Goal: Check status: Check status

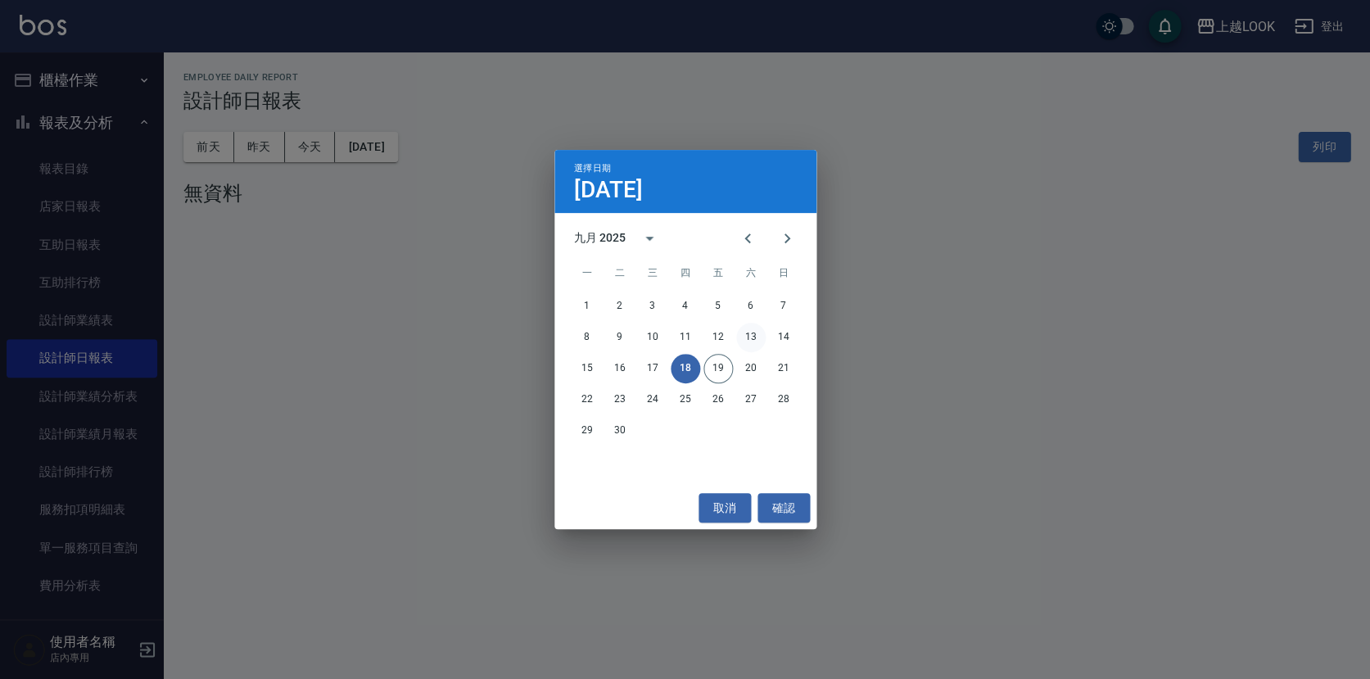
click at [754, 337] on button "13" at bounding box center [750, 337] width 29 height 29
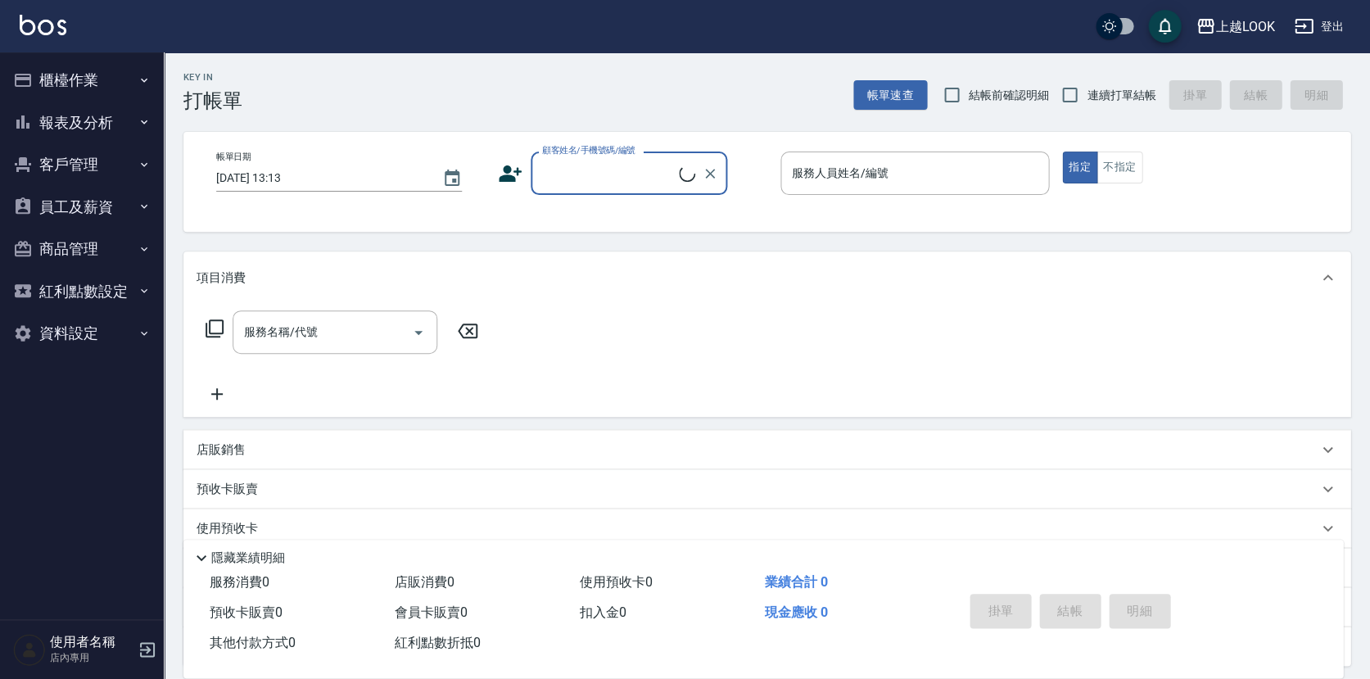
click at [80, 120] on button "報表及分析" at bounding box center [82, 123] width 151 height 43
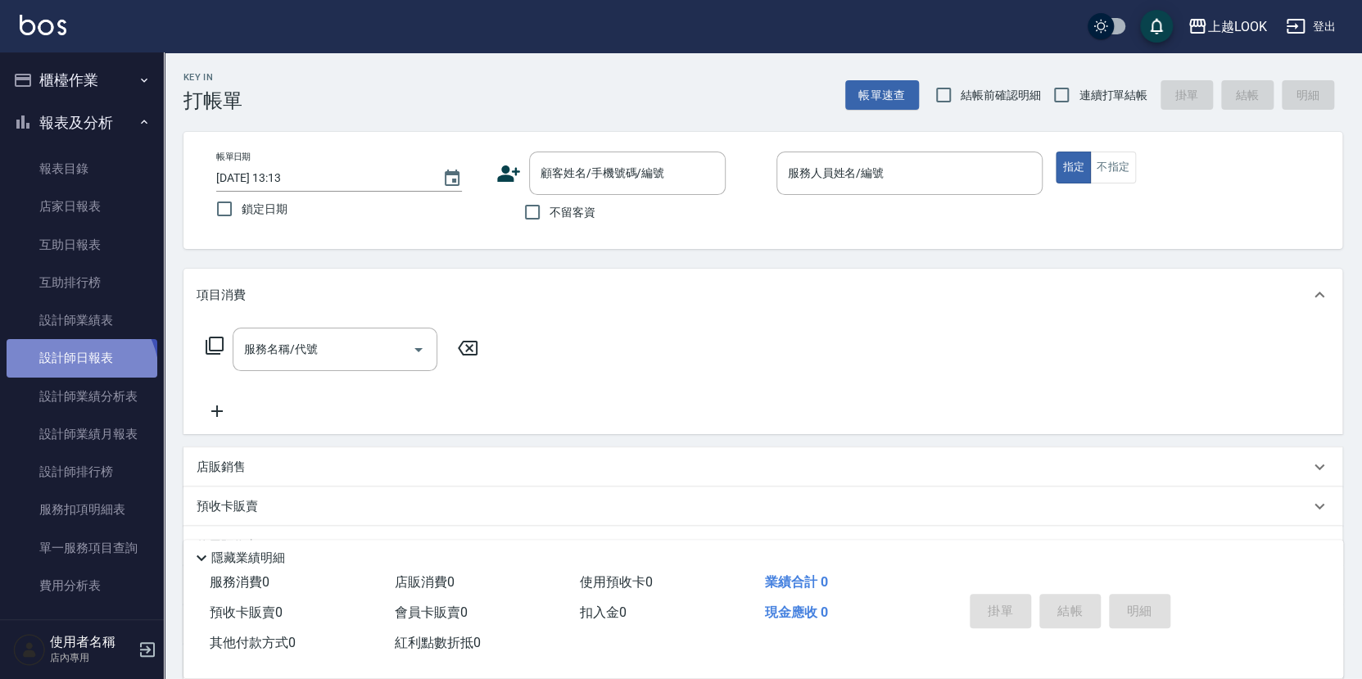
click at [76, 369] on link "設計師日報表" at bounding box center [82, 358] width 151 height 38
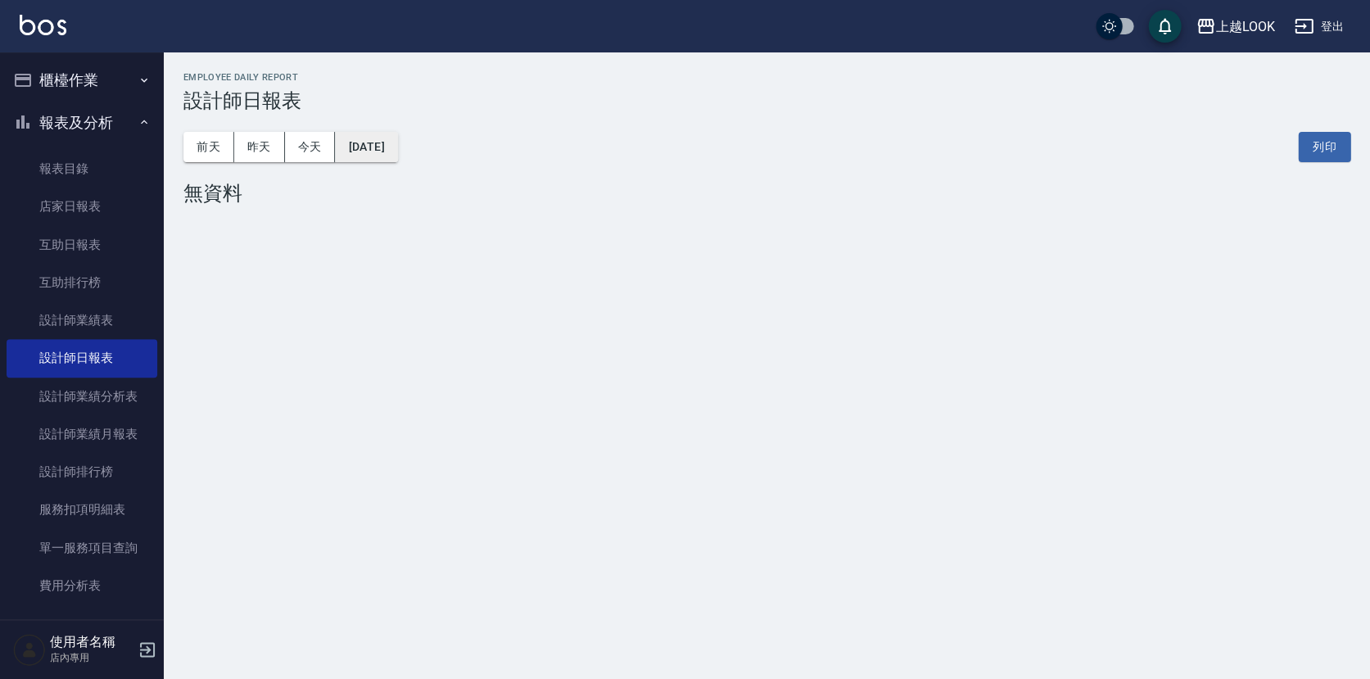
click at [384, 152] on button "2025/09/19" at bounding box center [366, 147] width 62 height 30
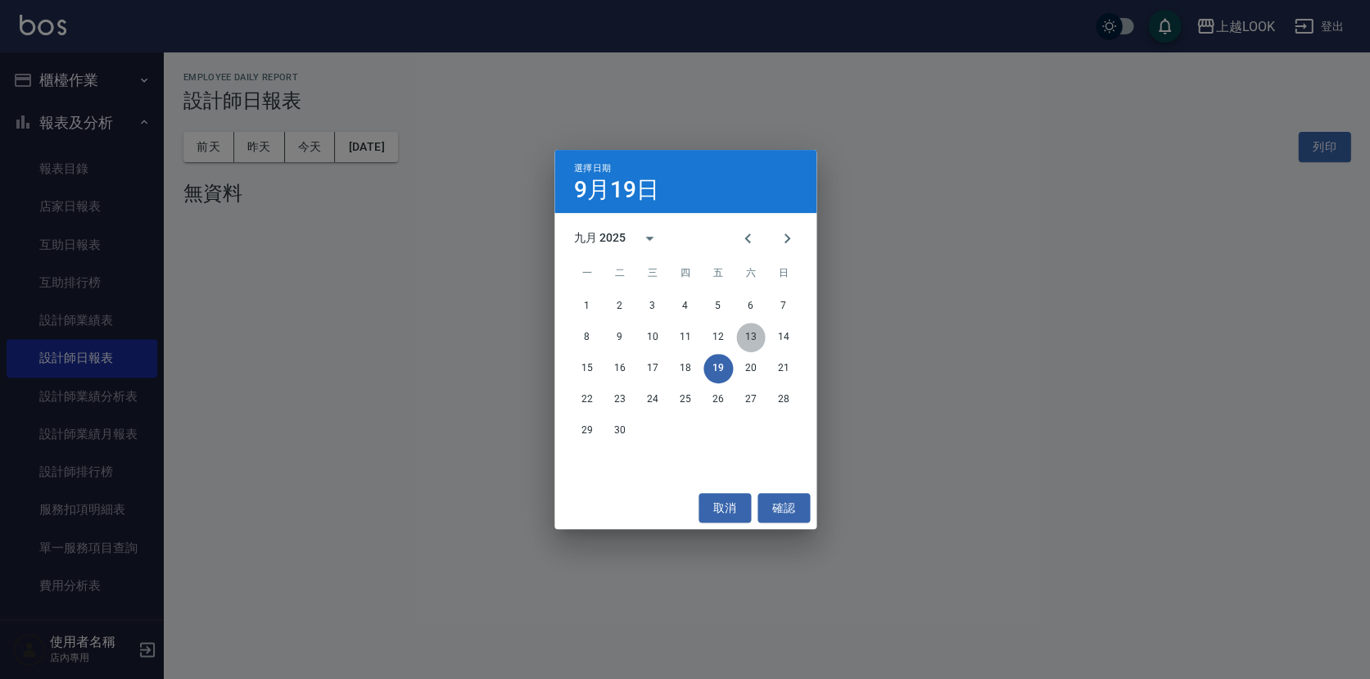
click at [745, 333] on button "13" at bounding box center [750, 337] width 29 height 29
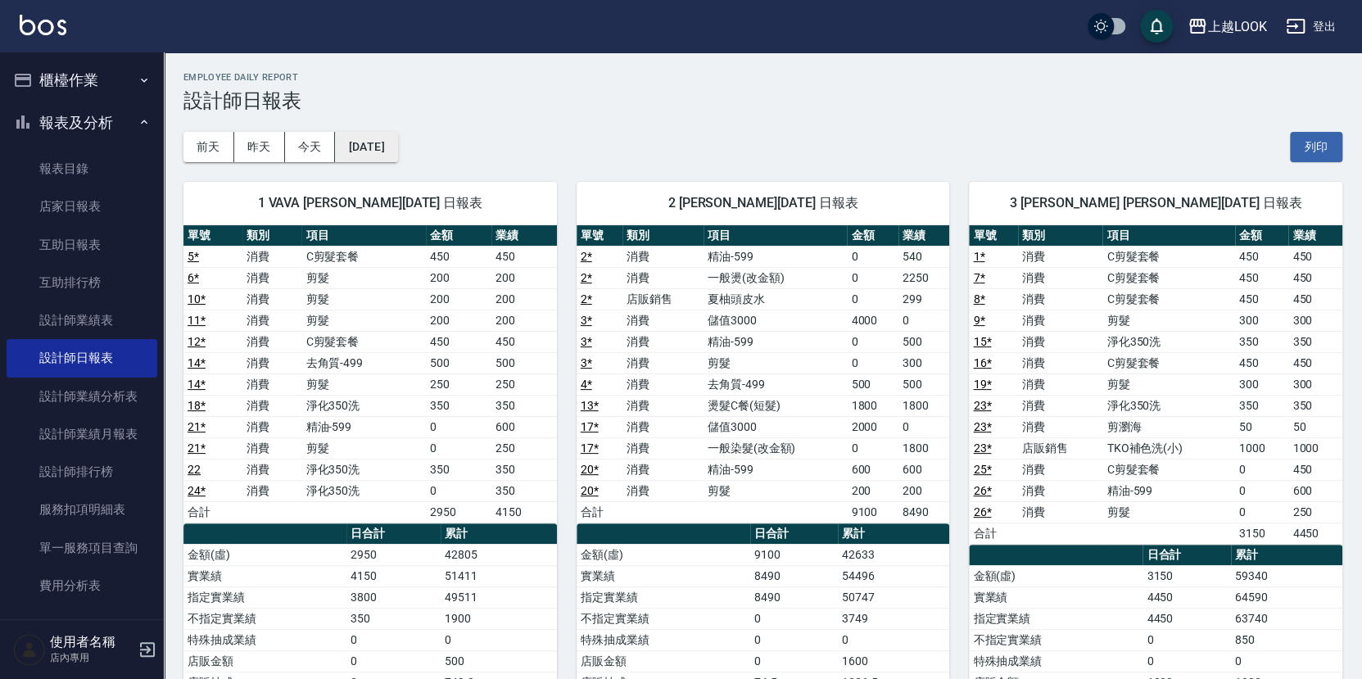
click at [374, 150] on button "[DATE]" at bounding box center [366, 147] width 62 height 30
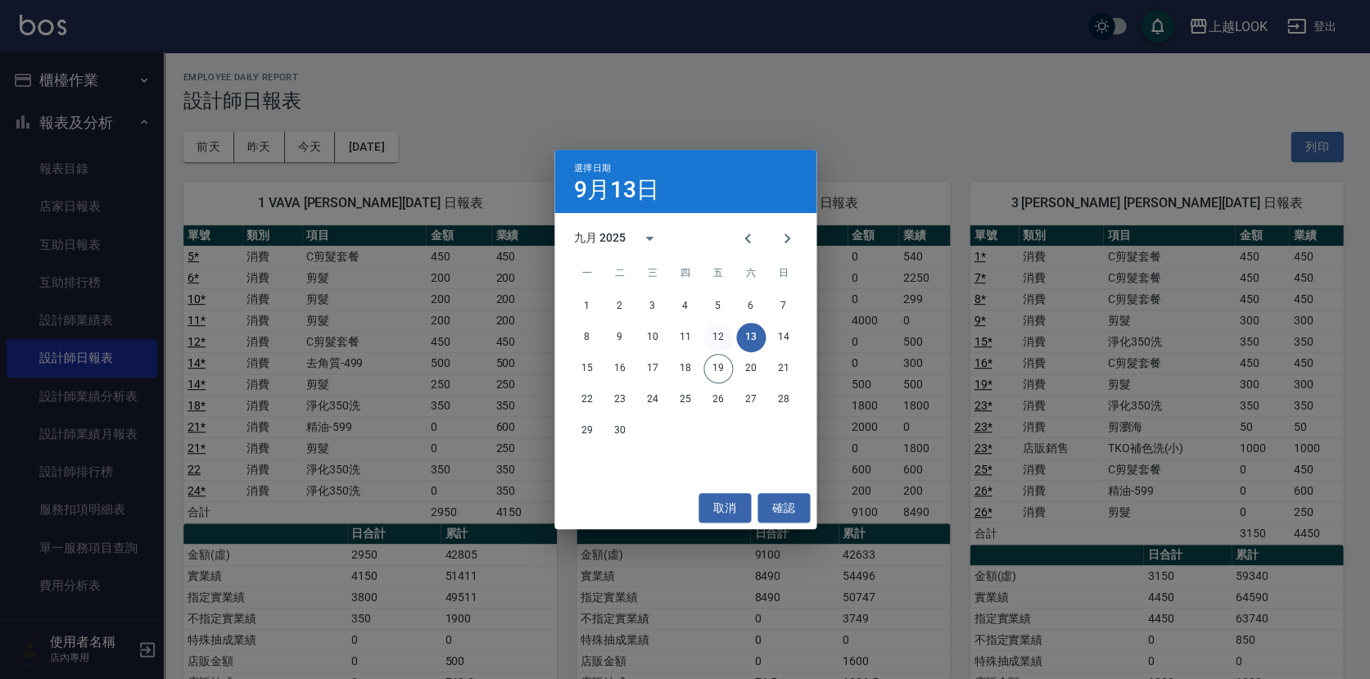
click at [714, 341] on button "12" at bounding box center [718, 337] width 29 height 29
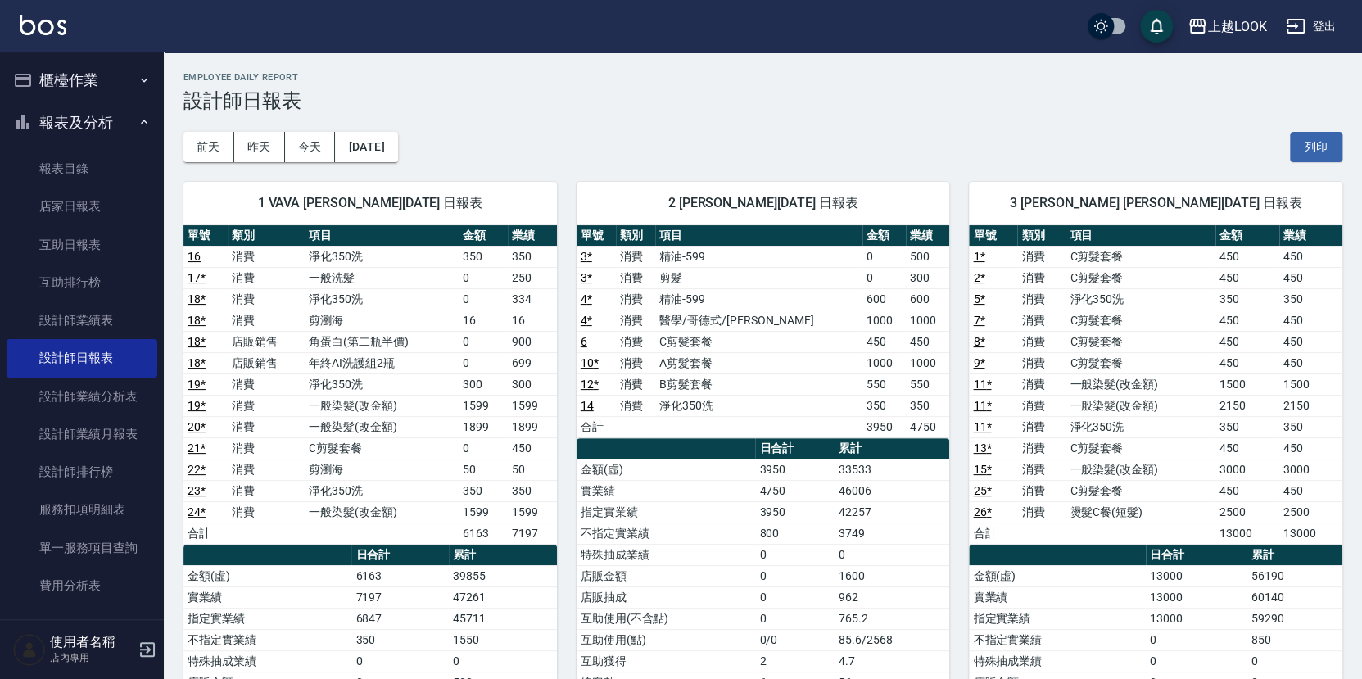
click at [407, 125] on div "前天 昨天 今天 2025/09/12 列印" at bounding box center [762, 147] width 1159 height 70
click at [397, 142] on button "2025/09/12" at bounding box center [366, 147] width 62 height 30
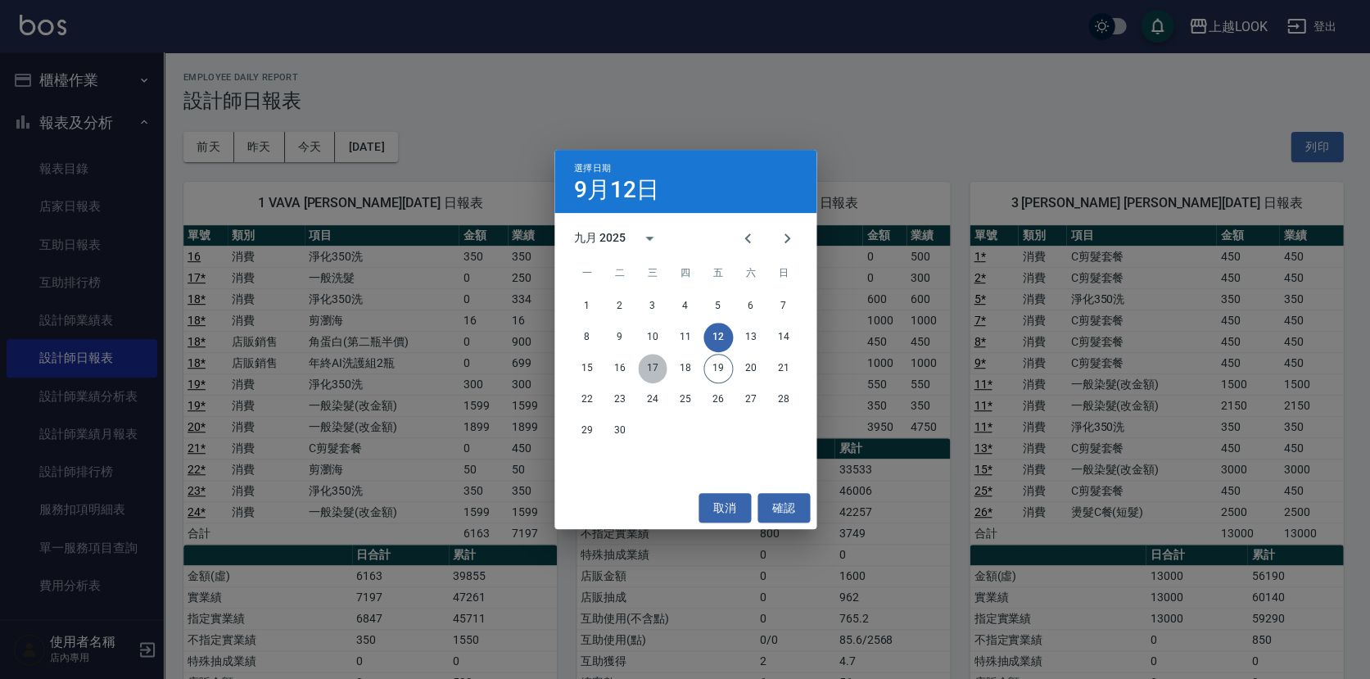
click at [648, 369] on button "17" at bounding box center [652, 368] width 29 height 29
